Goal: Information Seeking & Learning: Learn about a topic

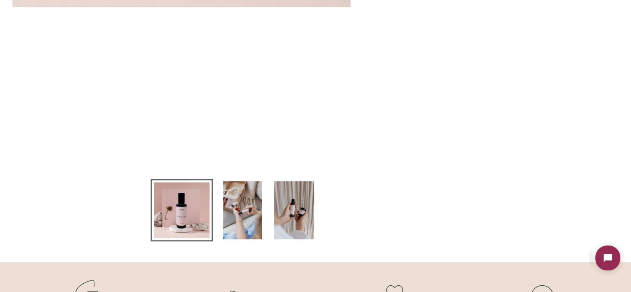
click at [245, 219] on img at bounding box center [242, 210] width 39 height 58
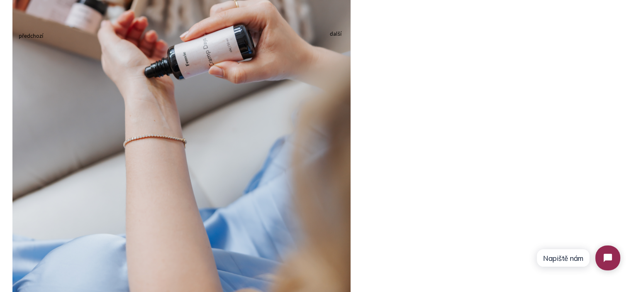
scroll to position [290, 0]
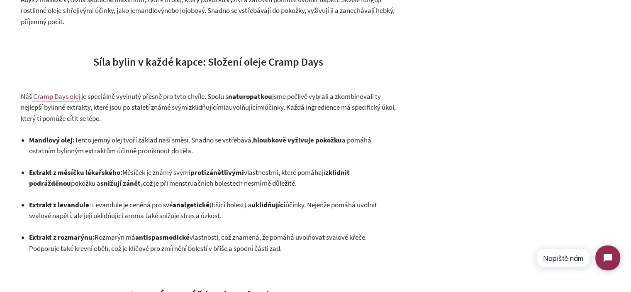
scroll to position [747, 0]
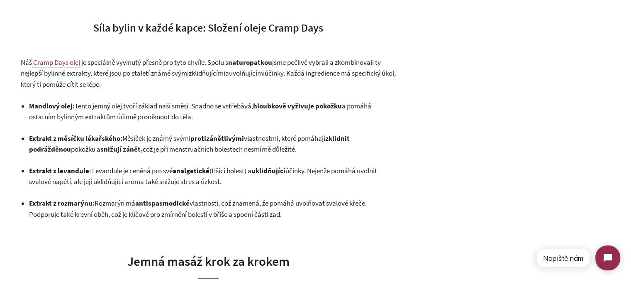
click at [93, 110] on span ": Tento jemný olej tvoří základ naší směsi. Snadno se vstřebává, hloubkově vyži…" at bounding box center [200, 111] width 342 height 20
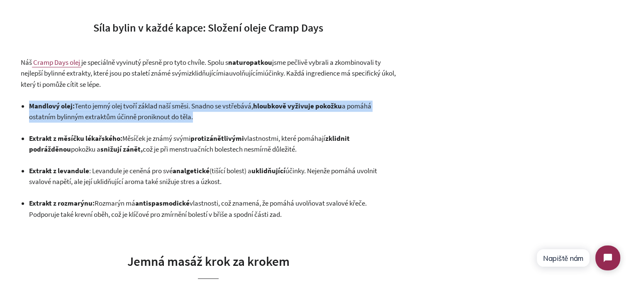
click at [93, 110] on span ": Tento jemný olej tvoří základ naší směsi. Snadno se vstřebává, hloubkově vyži…" at bounding box center [200, 111] width 342 height 20
copy ul "Mandlový olej : Tento jemný olej tvoří základ naší směsi. Snadno se vstřebává, …"
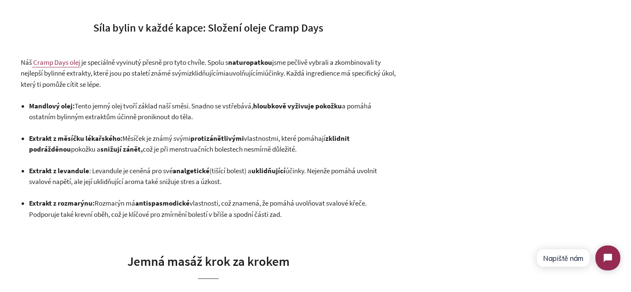
click at [71, 139] on strong "Extrakt z měsíčku lékařského" at bounding box center [74, 138] width 91 height 9
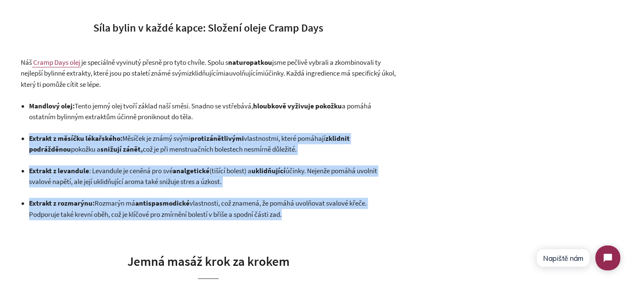
drag, startPoint x: 71, startPoint y: 139, endPoint x: 297, endPoint y: 93, distance: 230.3
click at [277, 196] on ul "Mandlový olej : Tento jemný olej tvoří základ naší směsi. Snadno se vstřebává, …" at bounding box center [212, 160] width 367 height 120
copy div "Extrakt z měsíčku lékařského : Měsíček je známý svými protizánětlivými vlastnos…"
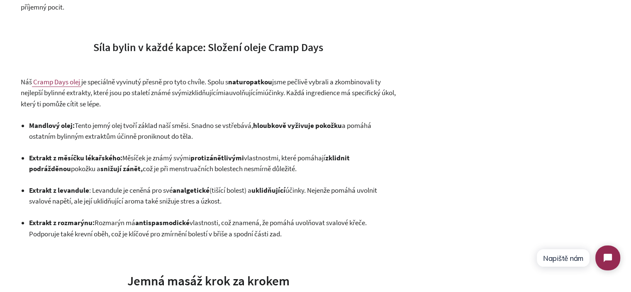
click at [491, 132] on div "Produkty v tomto článku Magnesium (60 kapslí) — Běžná cena 520 Kč Default Title…" at bounding box center [509, 191] width 202 height 1404
click at [62, 79] on span "Cramp Days olej" at bounding box center [56, 81] width 47 height 9
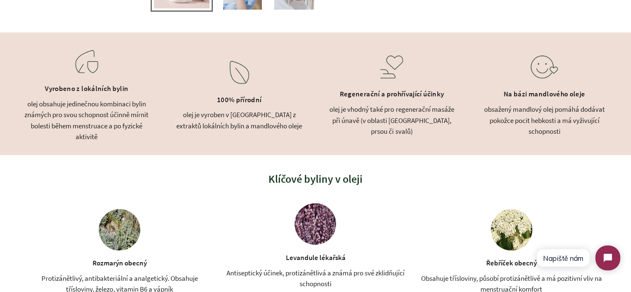
scroll to position [581, 0]
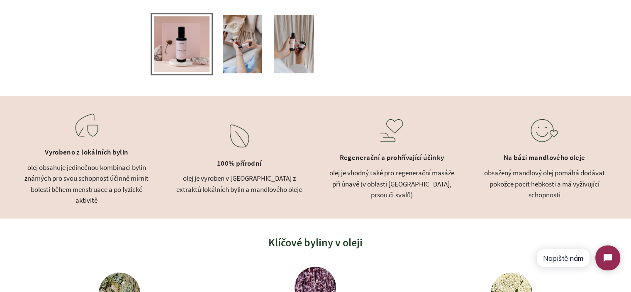
click at [92, 181] on div "olej obsahuje jedinečnou kombinaci bylin známých pro svou schopnost účinně mírn…" at bounding box center [87, 184] width 132 height 44
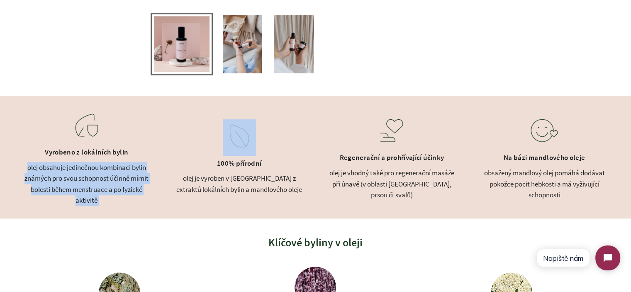
click at [92, 181] on div "olej obsahuje jedinečnou kombinaci bylin známých pro svou schopnost účinně mírn…" at bounding box center [87, 184] width 132 height 44
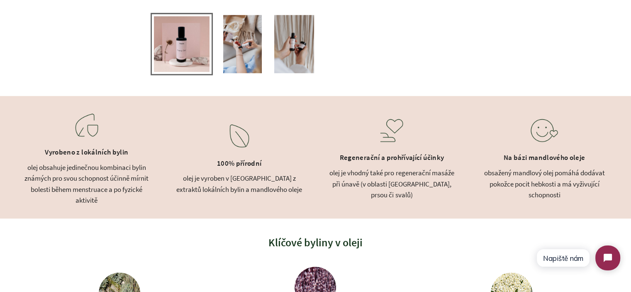
click at [503, 177] on div "obsažený mandlový olej pomáhá dodávat pokožce pocit hebkosti a má vyživující sc…" at bounding box center [544, 183] width 132 height 33
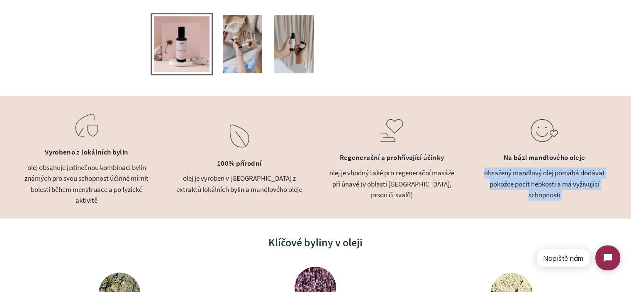
drag, startPoint x: 503, startPoint y: 177, endPoint x: 532, endPoint y: 187, distance: 30.3
click at [503, 177] on div "obsažený mandlový olej pomáhá dodávat pokožce pocit hebkosti a má vyživující sc…" at bounding box center [544, 183] width 132 height 33
click at [562, 192] on div "obsažený mandlový olej pomáhá dodávat pokožce pocit hebkosti a má vyživující sc…" at bounding box center [544, 183] width 132 height 33
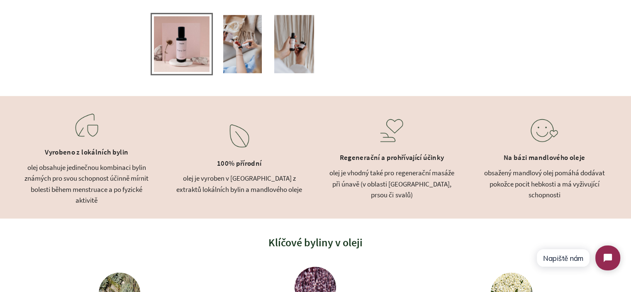
click at [573, 194] on div "obsažený mandlový olej pomáhá dodávat pokožce pocit hebkosti a má vyživující sc…" at bounding box center [544, 183] width 132 height 33
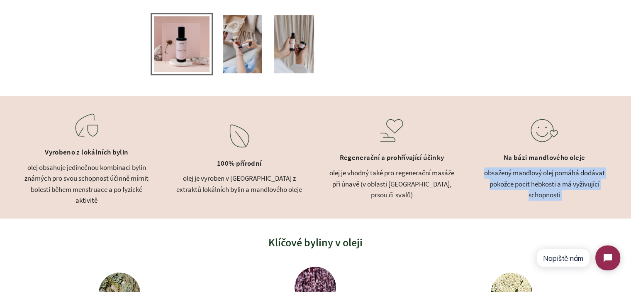
drag, startPoint x: 573, startPoint y: 194, endPoint x: 475, endPoint y: 178, distance: 98.8
click at [475, 178] on div "Vyrobeno z lokálních bylin olej obsahuje jedinečnou kombinaci bylin známých pro…" at bounding box center [315, 157] width 631 height 122
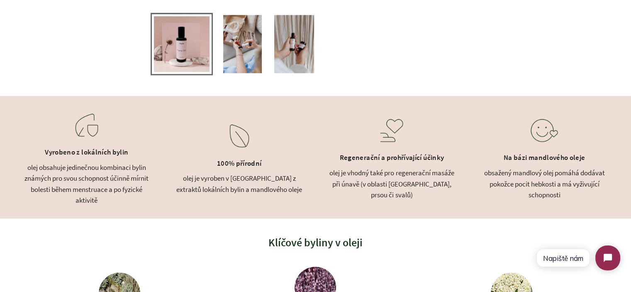
click at [407, 185] on div "olej je vhodný také pro regenerační masáže při únavě (v oblasti [GEOGRAPHIC_DAT…" at bounding box center [392, 183] width 132 height 33
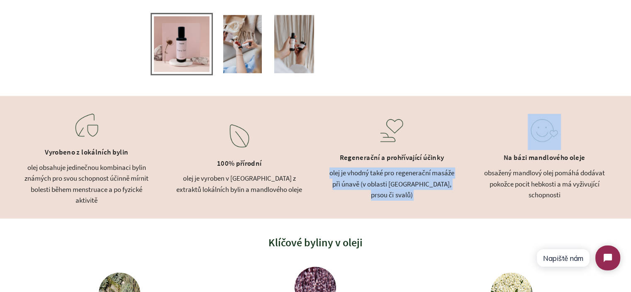
click at [407, 185] on div "olej je vhodný také pro regenerační masáže při únavě (v oblasti [GEOGRAPHIC_DAT…" at bounding box center [392, 183] width 132 height 33
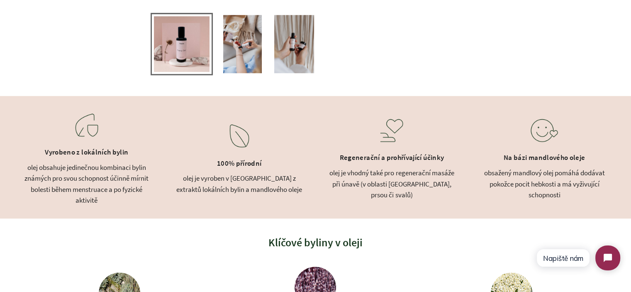
click at [475, 189] on div "Vyrobeno z lokálních bylin olej obsahuje jedinečnou kombinaci bylin známých pro…" at bounding box center [315, 157] width 631 height 122
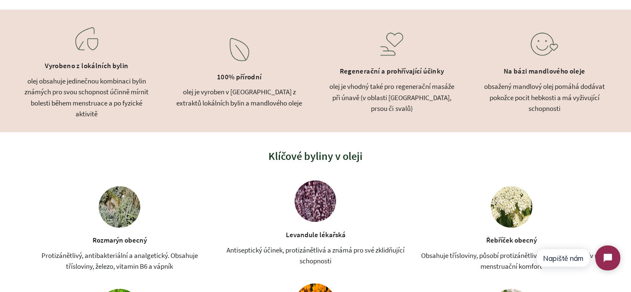
scroll to position [670, 0]
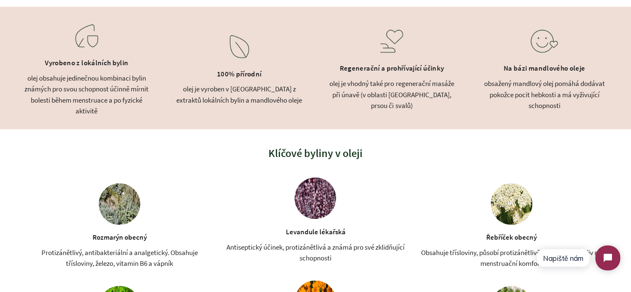
click at [561, 91] on div "obsažený mandlový olej pomáhá dodávat pokožce pocit hebkosti a má vyživující sc…" at bounding box center [544, 94] width 132 height 33
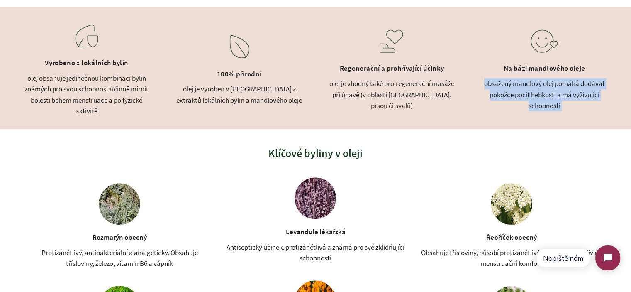
click at [561, 91] on div "obsažený mandlový olej pomáhá dodávat pokožce pocit hebkosti a má vyživující sc…" at bounding box center [544, 94] width 132 height 33
click at [573, 91] on div "obsažený mandlový olej pomáhá dodávat pokožce pocit hebkosti a má vyživující sc…" at bounding box center [544, 94] width 132 height 33
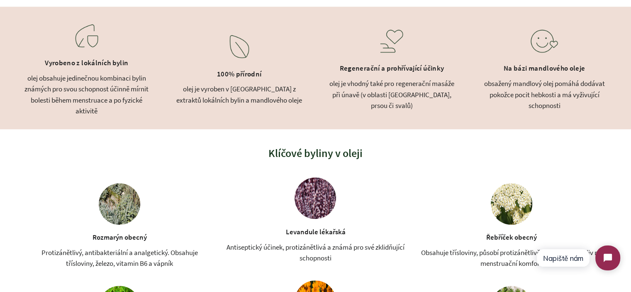
click at [574, 98] on div "obsažený mandlový olej pomáhá dodávat pokožce pocit hebkosti a má vyživující sc…" at bounding box center [544, 94] width 132 height 33
click at [571, 104] on div "obsažený mandlový olej pomáhá dodávat pokožce pocit hebkosti a má vyživující sc…" at bounding box center [544, 94] width 132 height 33
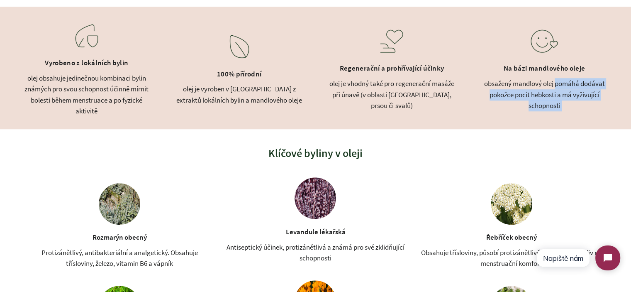
drag, startPoint x: 571, startPoint y: 104, endPoint x: 557, endPoint y: 85, distance: 23.6
click at [557, 85] on div "obsažený mandlový olej pomáhá dodávat pokožce pocit hebkosti a má vyživující sc…" at bounding box center [544, 94] width 132 height 33
copy div "pomáhá dodávat pokožce pocit hebkosti a má vyživující schopnosti"
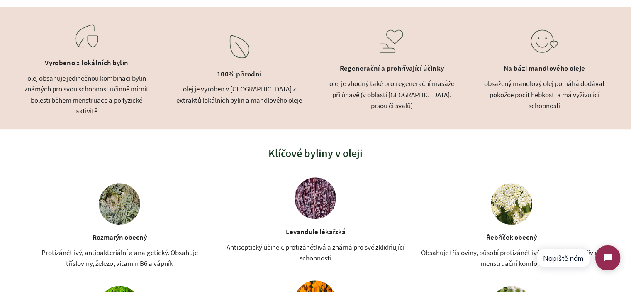
click at [90, 109] on div "olej obsahuje jedinečnou kombinaci bylin známých pro svou schopnost účinně mírn…" at bounding box center [87, 95] width 132 height 44
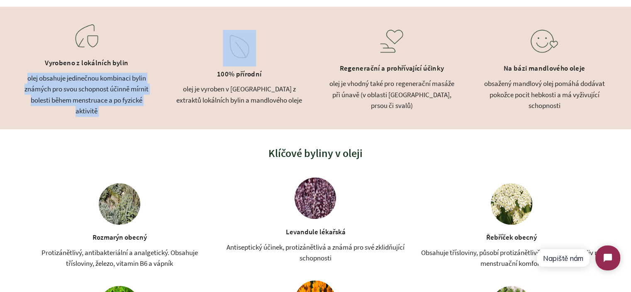
click at [90, 109] on div "olej obsahuje jedinečnou kombinaci bylin známých pro svou schopnost účinně mírn…" at bounding box center [87, 95] width 132 height 44
click at [153, 115] on div "Vyrobeno z lokálních bylin olej obsahuje jedinečnou kombinaci bylin známých pro…" at bounding box center [315, 68] width 631 height 122
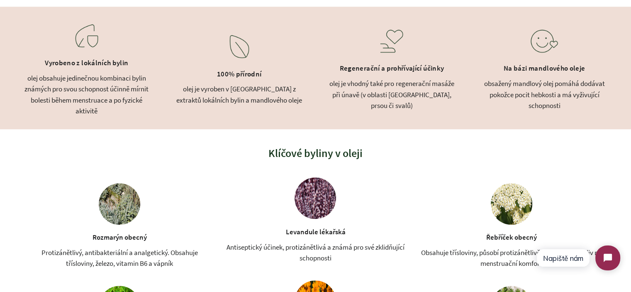
click at [108, 90] on div "olej obsahuje jedinečnou kombinaci bylin známých pro svou schopnost účinně mírn…" at bounding box center [87, 95] width 132 height 44
click at [254, 101] on div "olej je vyroben v [GEOGRAPHIC_DATA] z extraktů lokálních bylin a mandlového ole…" at bounding box center [239, 94] width 132 height 22
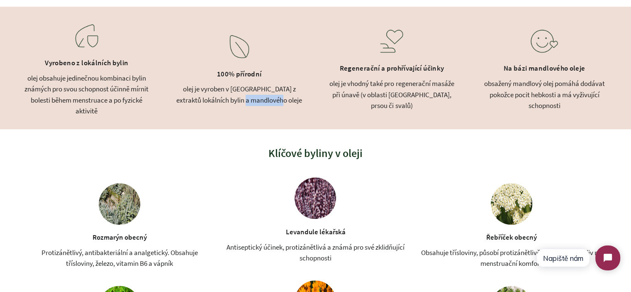
click at [254, 101] on div "olej je vyroben v [GEOGRAPHIC_DATA] z extraktů lokálních bylin a mandlového ole…" at bounding box center [239, 94] width 132 height 22
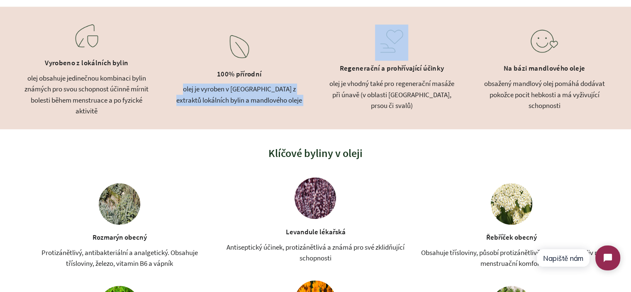
click at [300, 101] on div "olej je vyroben v [GEOGRAPHIC_DATA] z extraktů lokálních bylin a mandlového ole…" at bounding box center [239, 94] width 132 height 22
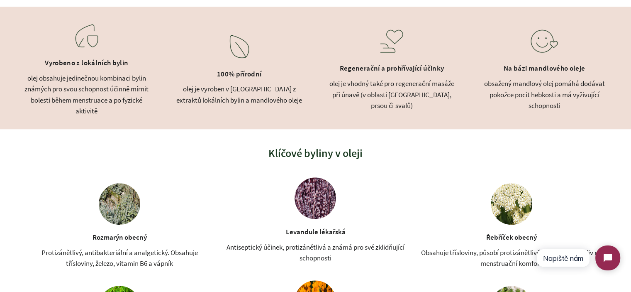
click at [353, 97] on div "olej je vhodný také pro regenerační masáže při únavě (v oblasti [GEOGRAPHIC_DAT…" at bounding box center [392, 94] width 132 height 33
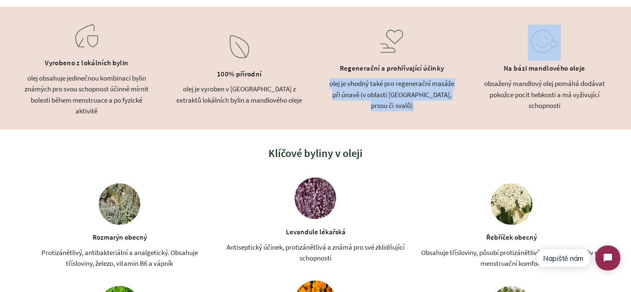
click at [353, 97] on div "olej je vhodný také pro regenerační masáže při únavě (v oblasti [GEOGRAPHIC_DAT…" at bounding box center [392, 94] width 132 height 33
click at [395, 99] on div "olej je vhodný také pro regenerační masáže při únavě (v oblasti [GEOGRAPHIC_DAT…" at bounding box center [392, 94] width 132 height 33
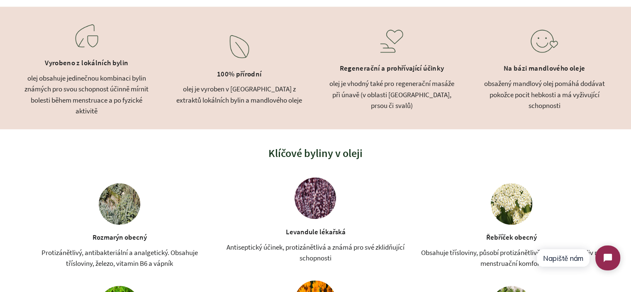
click at [330, 90] on div "olej je vhodný také pro regenerační masáže při únavě (v oblasti [GEOGRAPHIC_DAT…" at bounding box center [392, 94] width 132 height 33
drag, startPoint x: 330, startPoint y: 90, endPoint x: 390, endPoint y: 93, distance: 59.8
click at [390, 93] on div "olej je vhodný také pro regenerační masáže při únavě (v oblasti [GEOGRAPHIC_DAT…" at bounding box center [392, 94] width 132 height 33
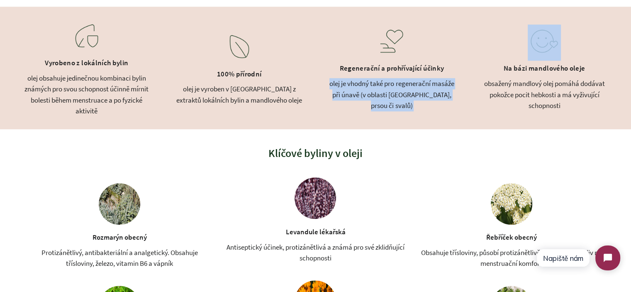
click at [390, 93] on div "olej je vhodný také pro regenerační masáže při únavě (v oblasti [GEOGRAPHIC_DAT…" at bounding box center [392, 94] width 132 height 33
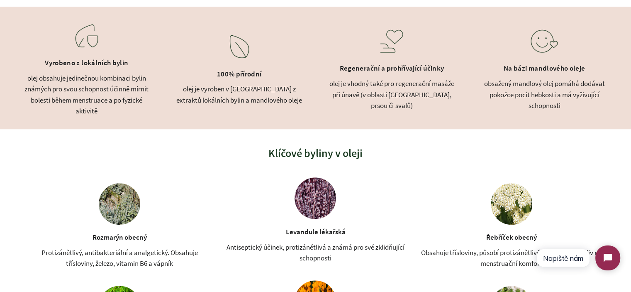
click at [372, 142] on div "Klíčové byliny v oleji Rozmarýn obecný Protizánětlivý, antibakteriální a analge…" at bounding box center [315, 261] width 581 height 264
click at [225, 87] on div "olej je vyroben v [GEOGRAPHIC_DATA] z extraktů lokálních bylin a mandlového ole…" at bounding box center [239, 94] width 132 height 22
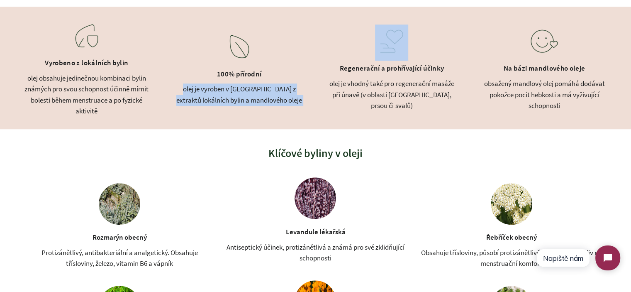
click at [225, 87] on div "olej je vyroben v [GEOGRAPHIC_DATA] z extraktů lokálních bylin a mandlového ole…" at bounding box center [239, 94] width 132 height 22
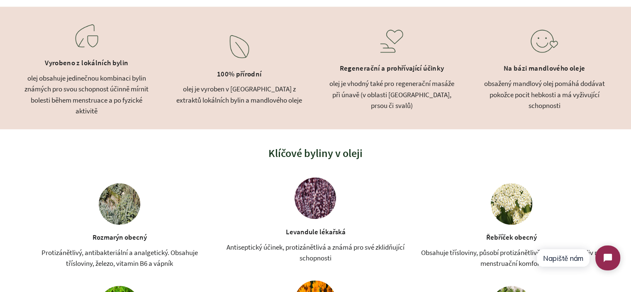
click at [231, 69] on div "100% přírodní" at bounding box center [239, 74] width 132 height 17
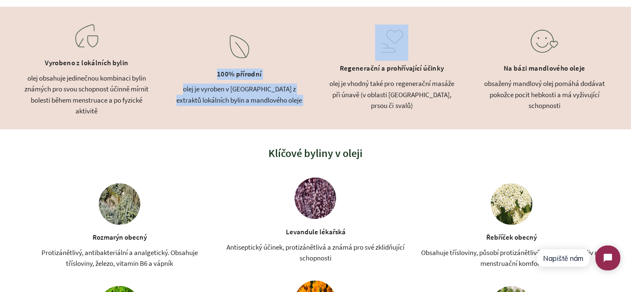
drag, startPoint x: 231, startPoint y: 69, endPoint x: 277, endPoint y: 93, distance: 51.6
click at [277, 93] on div "100% přírodní olej je vyroben v České republice z extraktů lokálních bylin a ma…" at bounding box center [239, 68] width 132 height 76
click at [277, 93] on div "olej je vyroben v [GEOGRAPHIC_DATA] z extraktů lokálních bylin a mandlového ole…" at bounding box center [239, 94] width 132 height 22
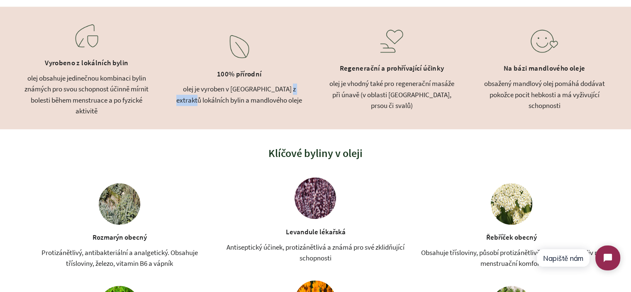
click at [277, 93] on div "olej je vyroben v [GEOGRAPHIC_DATA] z extraktů lokálních bylin a mandlového ole…" at bounding box center [239, 94] width 132 height 22
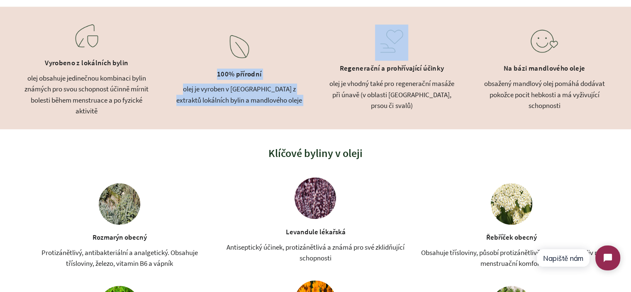
drag, startPoint x: 277, startPoint y: 93, endPoint x: 252, endPoint y: 74, distance: 30.9
click at [252, 74] on div "100% přírodní olej je vyroben v České republice z extraktů lokálních bylin a ma…" at bounding box center [239, 68] width 132 height 76
click at [252, 74] on div "100% přírodní" at bounding box center [239, 74] width 132 height 17
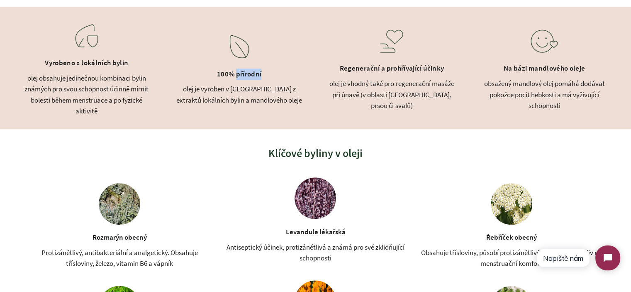
click at [253, 76] on div "100% přírodní" at bounding box center [239, 74] width 132 height 17
click at [254, 76] on div "100% přírodní" at bounding box center [239, 74] width 132 height 17
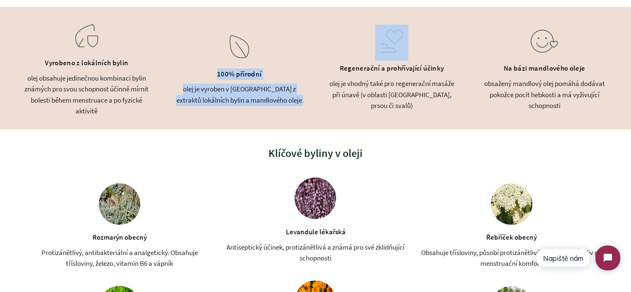
drag, startPoint x: 254, startPoint y: 76, endPoint x: 269, endPoint y: 91, distance: 22.0
click at [269, 91] on div "100% přírodní olej je vyroben v České republice z extraktů lokálních bylin a ma…" at bounding box center [239, 68] width 132 height 76
click at [269, 91] on div "olej je vyroben v [GEOGRAPHIC_DATA] z extraktů lokálních bylin a mandlového ole…" at bounding box center [239, 94] width 132 height 22
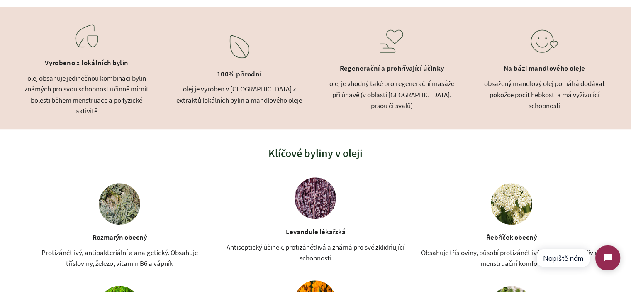
click at [276, 93] on div "olej je vyroben v [GEOGRAPHIC_DATA] z extraktů lokálních bylin a mandlového ole…" at bounding box center [239, 94] width 132 height 22
drag, startPoint x: 276, startPoint y: 93, endPoint x: 233, endPoint y: 82, distance: 44.0
click at [233, 82] on div "100% přírodní olej je vyroben v České republice z extraktů lokálních bylin a ma…" at bounding box center [239, 68] width 132 height 76
click at [267, 93] on div "olej je vyroben v [GEOGRAPHIC_DATA] z extraktů lokálních bylin a mandlového ole…" at bounding box center [239, 94] width 132 height 22
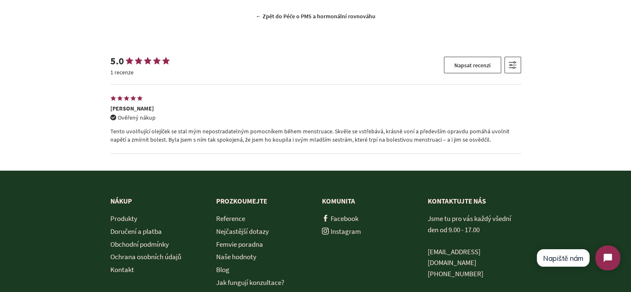
scroll to position [1859, 0]
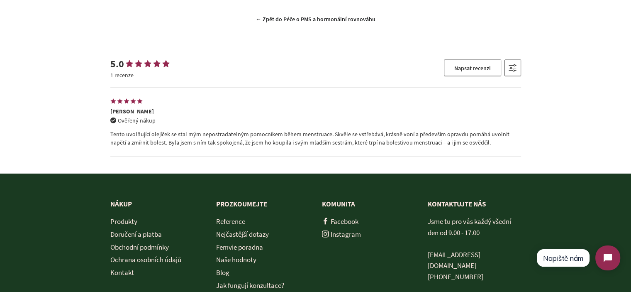
click at [149, 130] on p "Tento uvolňující olejíček se stal mým nepostradatelným pomocníkem během menstru…" at bounding box center [315, 138] width 411 height 16
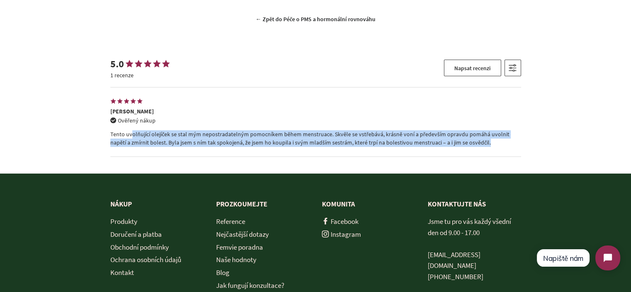
click at [149, 130] on p "Tento uvolňující olejíček se stal mým nepostradatelným pomocníkem během menstru…" at bounding box center [315, 138] width 411 height 16
click at [120, 131] on p "Tento uvolňující olejíček se stal mým nepostradatelným pomocníkem během menstru…" at bounding box center [315, 138] width 411 height 16
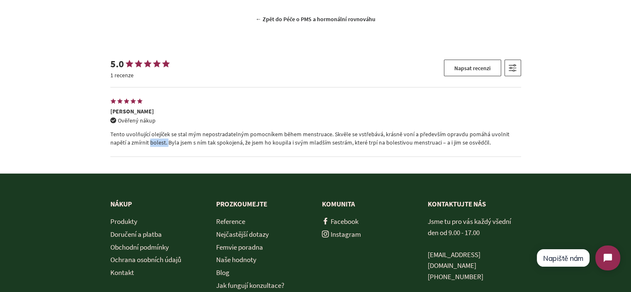
click at [119, 131] on p "Tento uvolňující olejíček se stal mým nepostradatelným pomocníkem během menstru…" at bounding box center [315, 138] width 411 height 16
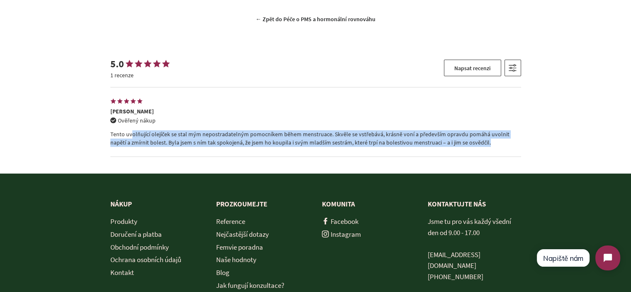
click at [119, 131] on p "Tento uvolňující olejíček se stal mým nepostradatelným pomocníkem během menstru…" at bounding box center [315, 138] width 411 height 16
click at [83, 132] on div "5.0 1 recenze Napsat recenzi Seřazeno podle Doporučené Priorita fotografie Nejn…" at bounding box center [315, 107] width 631 height 133
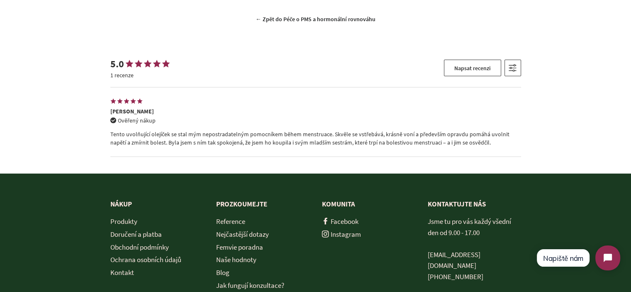
click at [142, 130] on p "Tento uvolňující olejíček se stal mým nepostradatelným pomocníkem během menstru…" at bounding box center [315, 138] width 411 height 16
click at [141, 130] on p "Tento uvolňující olejíček se stal mým nepostradatelným pomocníkem během menstru…" at bounding box center [315, 138] width 411 height 16
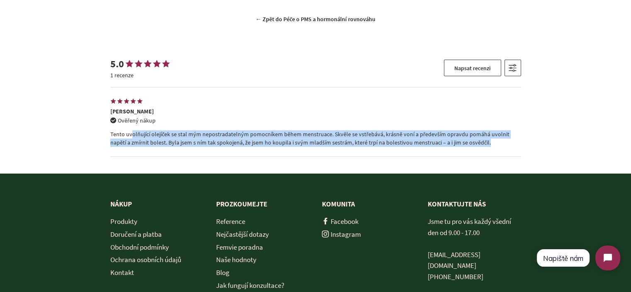
click at [141, 130] on p "Tento uvolňující olejíček se stal mým nepostradatelným pomocníkem během menstru…" at bounding box center [315, 138] width 411 height 16
click at [84, 124] on div "5.0 1 recenze Napsat recenzi Seřazeno podle Doporučené Priorita fotografie Nejn…" at bounding box center [315, 107] width 631 height 133
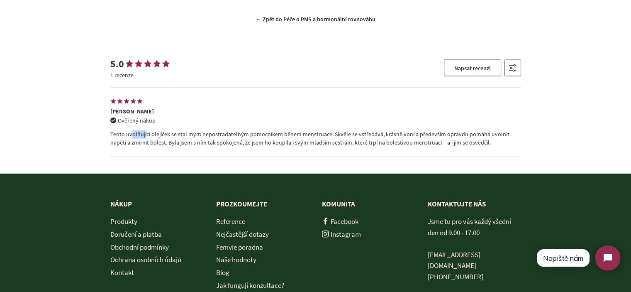
click at [84, 124] on div "5.0 1 recenze Napsat recenzi Seřazeno podle Doporučené Priorita fotografie Nejn…" at bounding box center [315, 107] width 631 height 133
click at [129, 130] on p "Tento uvolňující olejíček se stal mým nepostradatelným pomocníkem během menstru…" at bounding box center [315, 138] width 411 height 16
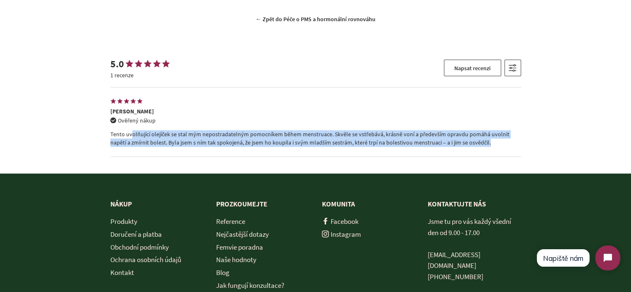
click at [129, 130] on p "Tento uvolňující olejíček se stal mým nepostradatelným pomocníkem během menstru…" at bounding box center [315, 138] width 411 height 16
click at [46, 124] on div "5.0 1 recenze Napsat recenzi Seřazeno podle Doporučené Priorita fotografie Nejn…" at bounding box center [315, 107] width 631 height 133
